Goal: Find specific page/section

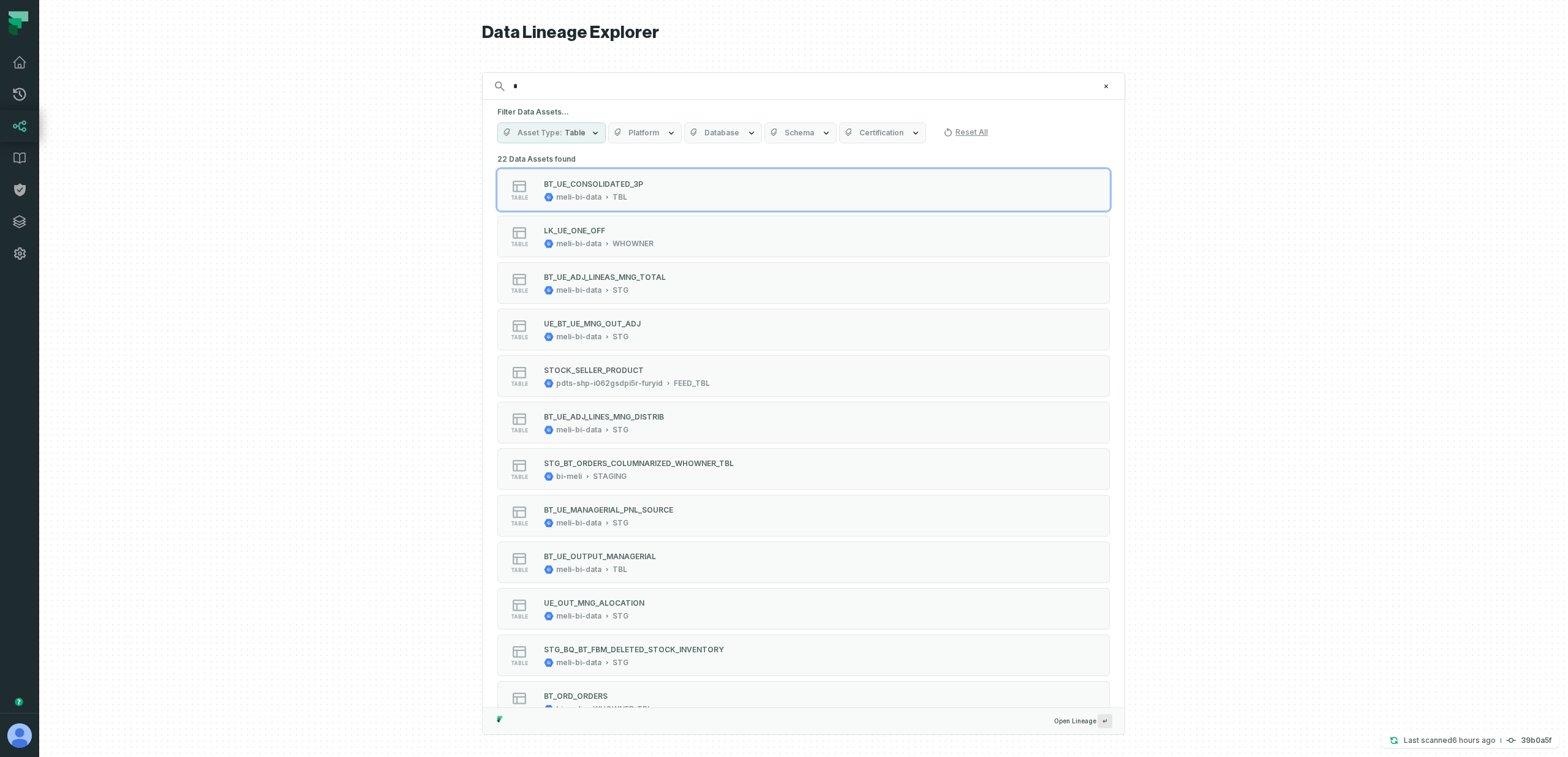
type input "*"
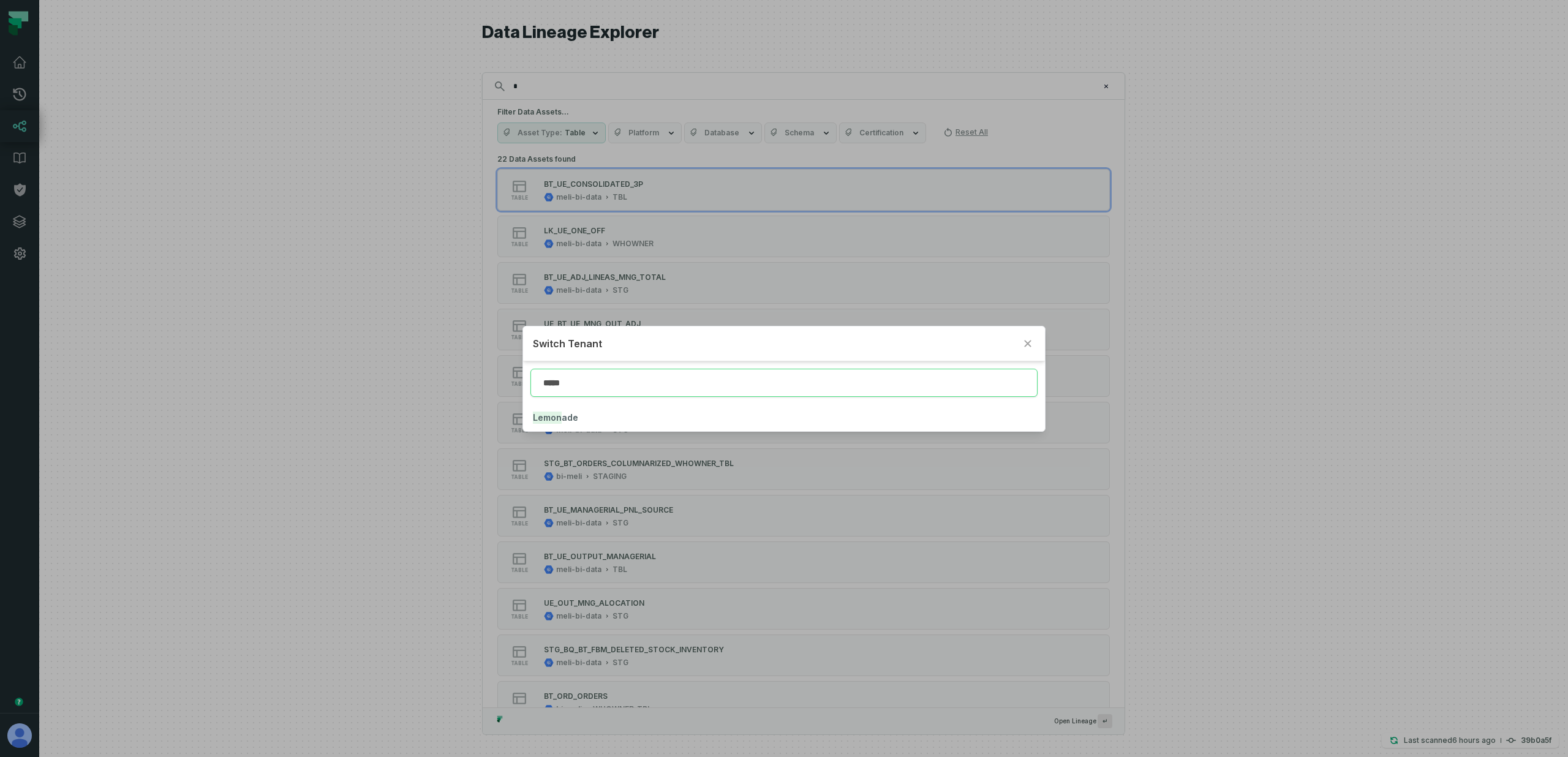
type input "*****"
click button "Lemon ade" at bounding box center [784, 417] width 521 height 27
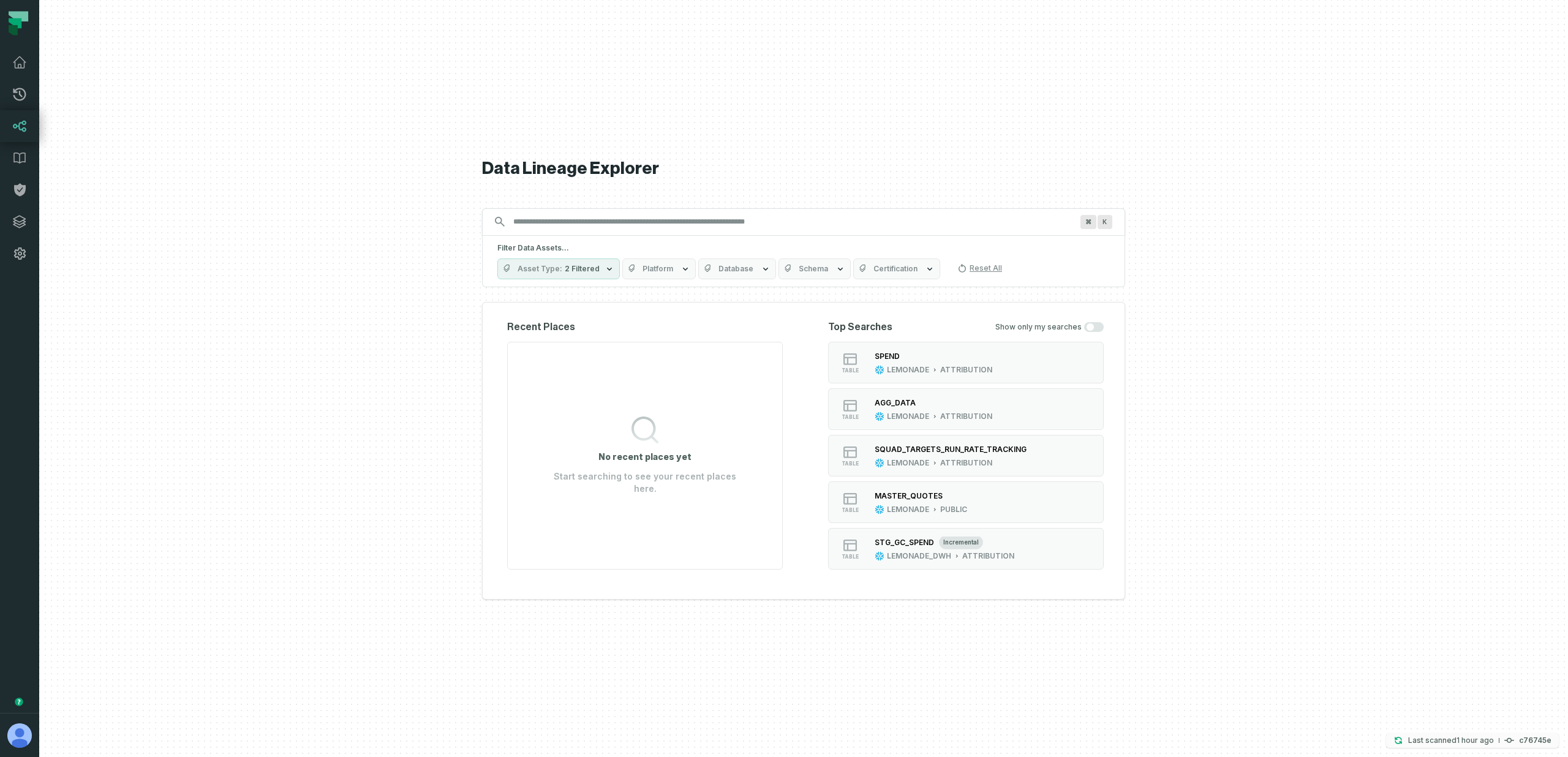
click at [1472, 741] on relative-time "10/15/2025, 9:44:45 AM" at bounding box center [1475, 740] width 37 height 9
